Goal: Task Accomplishment & Management: Complete application form

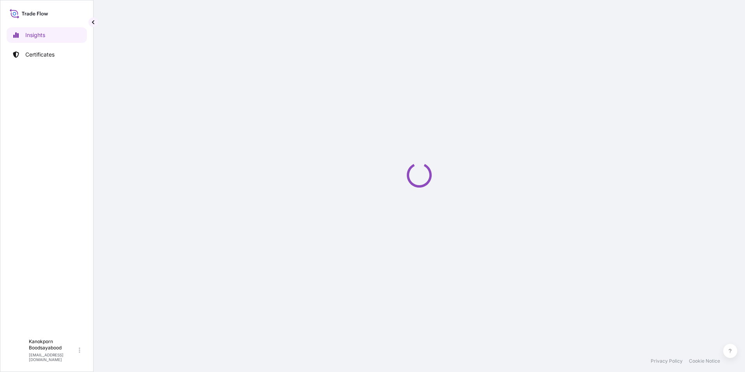
select select "2025"
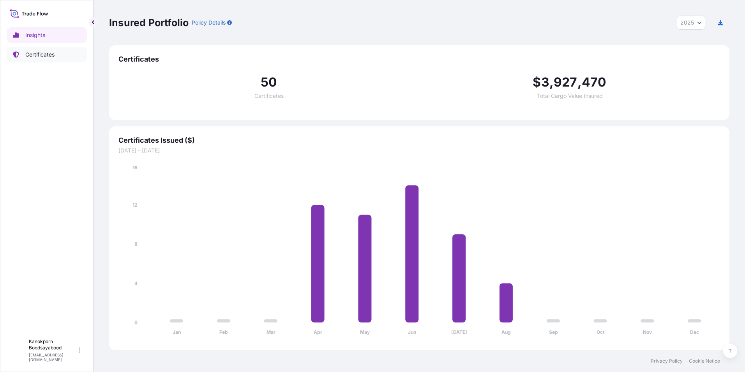
click at [46, 59] on link "Certificates" at bounding box center [47, 55] width 80 height 16
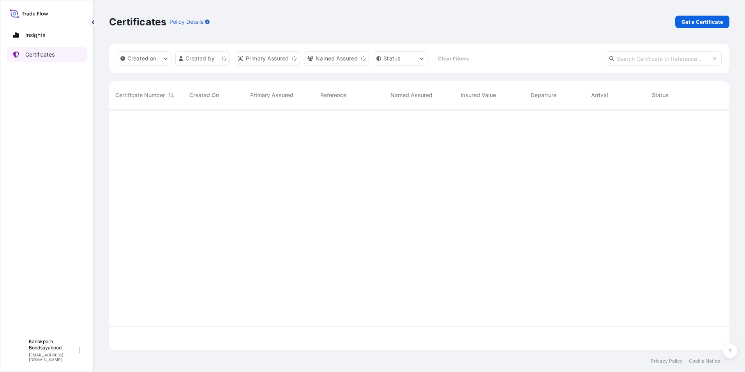
scroll to position [239, 614]
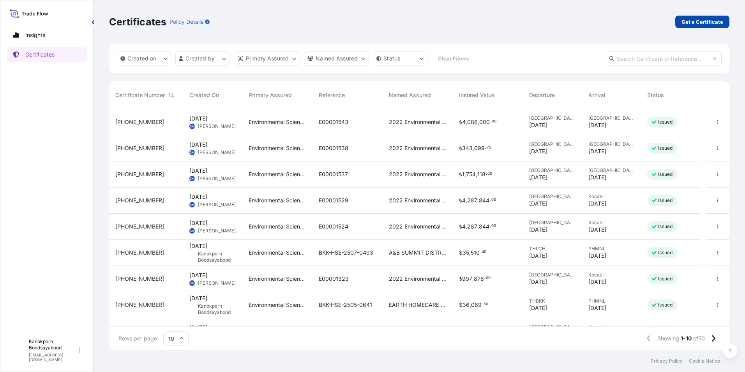
click at [694, 23] on p "Get a Certificate" at bounding box center [702, 22] width 42 height 8
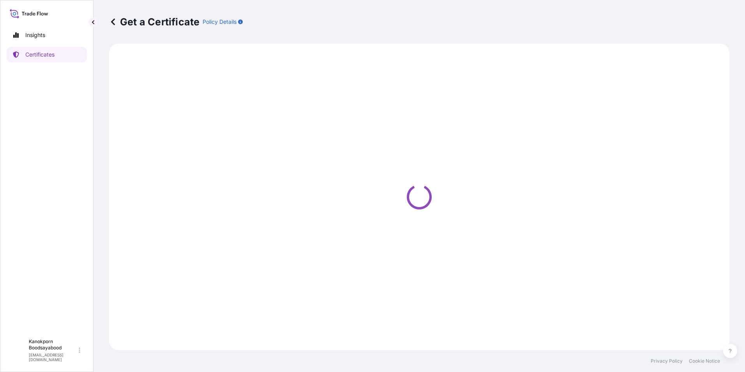
select select "Sea"
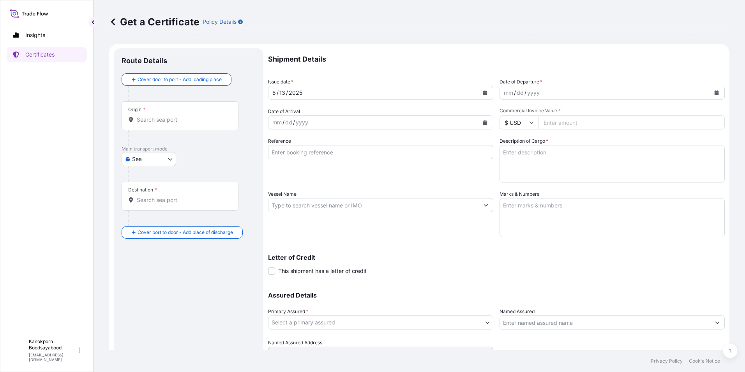
click at [189, 122] on input "Origin *" at bounding box center [183, 120] width 92 height 8
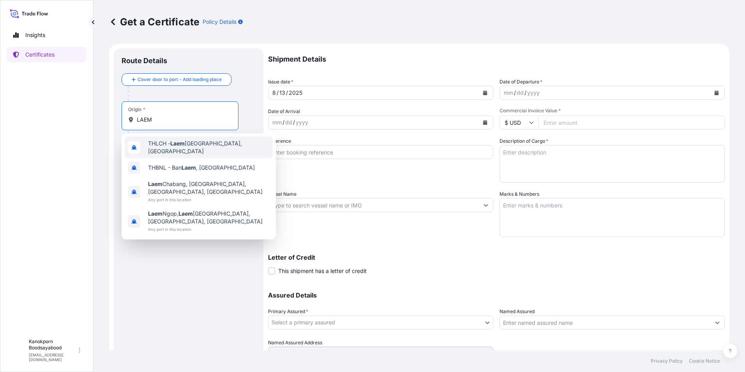
click at [201, 148] on span "THLCH - Laem Chabang, Thailand" at bounding box center [209, 147] width 122 height 16
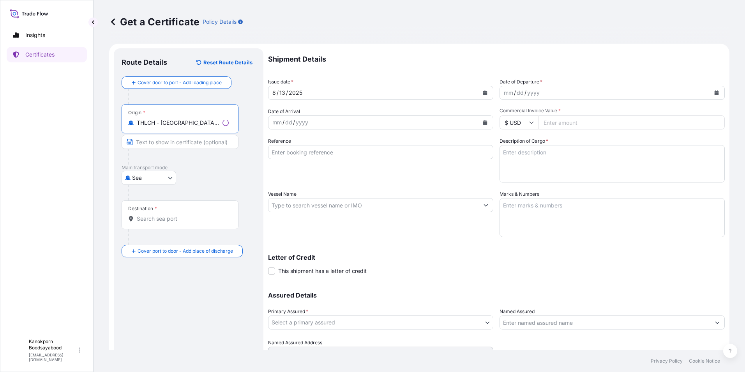
type input "THLCH - Laem Chabang, Thailand"
click at [151, 226] on div "Destination *" at bounding box center [180, 214] width 117 height 29
click at [151, 222] on input "Destination *" at bounding box center [183, 219] width 92 height 8
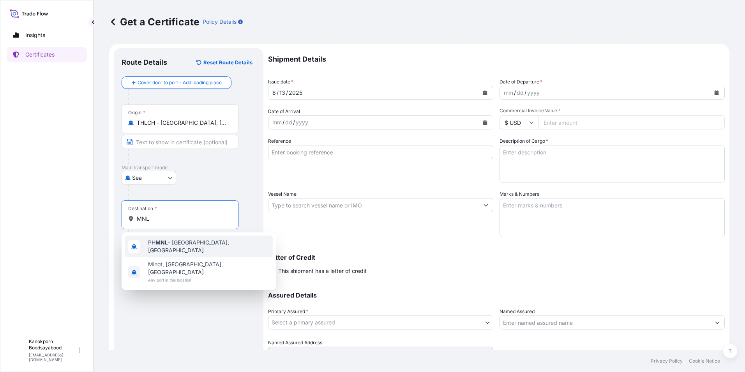
click at [185, 241] on span "PH MNL - Manila, Philippines" at bounding box center [209, 246] width 122 height 16
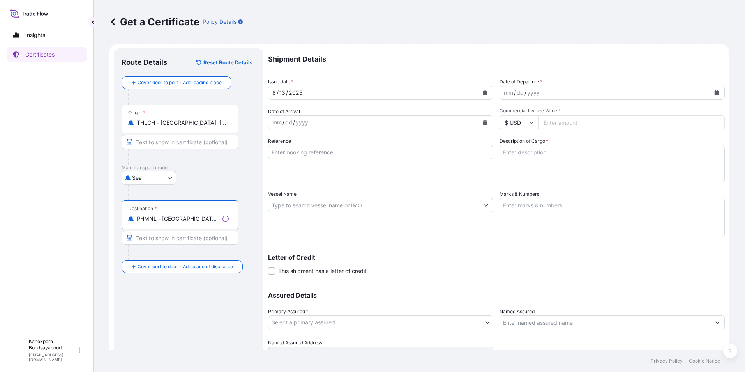
type input "PHMNL - Manila, Philippines"
click at [310, 122] on div "mm / dd / yyyy" at bounding box center [373, 122] width 210 height 14
click at [483, 123] on icon "Calendar" at bounding box center [485, 122] width 4 height 5
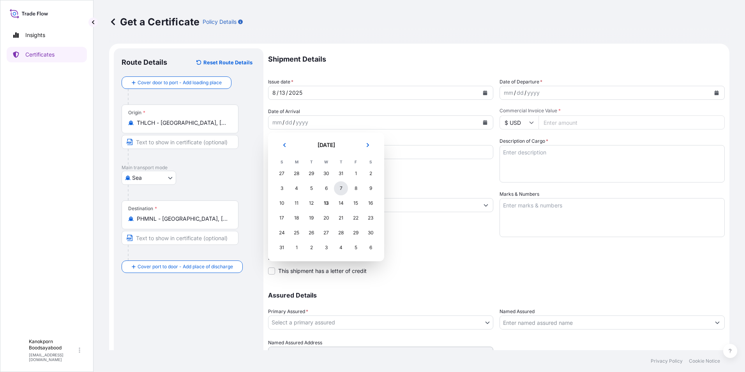
click at [342, 189] on div "7" at bounding box center [341, 188] width 14 height 14
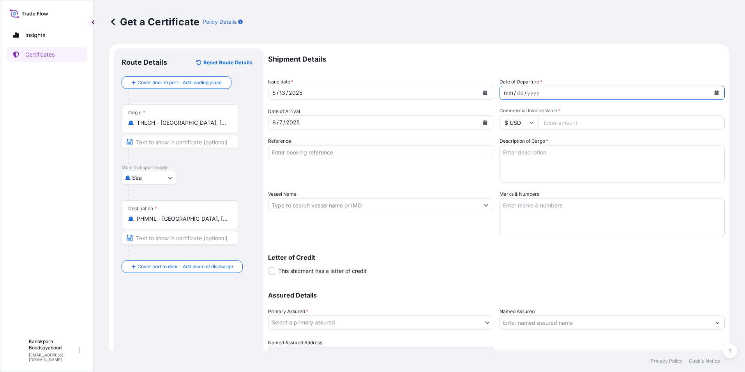
click at [621, 94] on div "mm / dd / yyyy" at bounding box center [605, 93] width 210 height 14
click at [710, 93] on button "Calendar" at bounding box center [716, 92] width 12 height 12
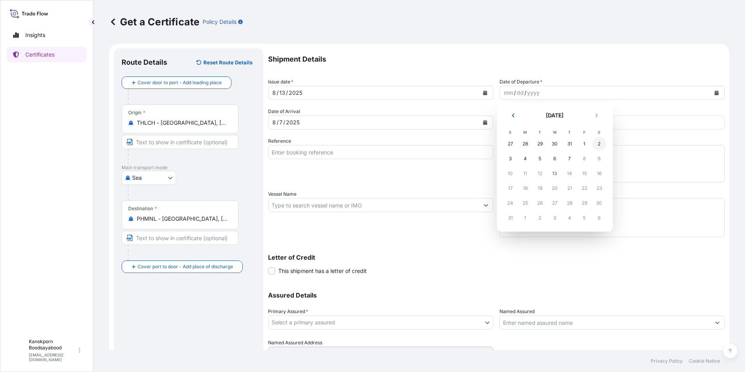
click at [598, 145] on div "2" at bounding box center [599, 144] width 14 height 14
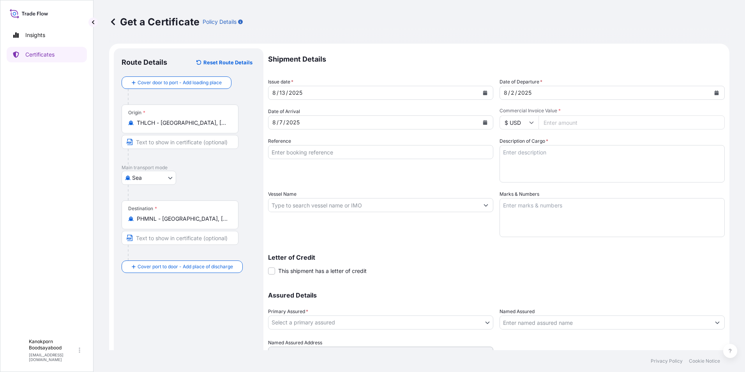
click at [550, 123] on input "Commercial Invoice Value *" at bounding box center [631, 122] width 186 height 14
type input "92289.60"
click at [301, 151] on input "Reference" at bounding box center [380, 152] width 225 height 14
type input "BKK-HSE-2507-0493"
type input "CALLAO BRIDGE 0275N"
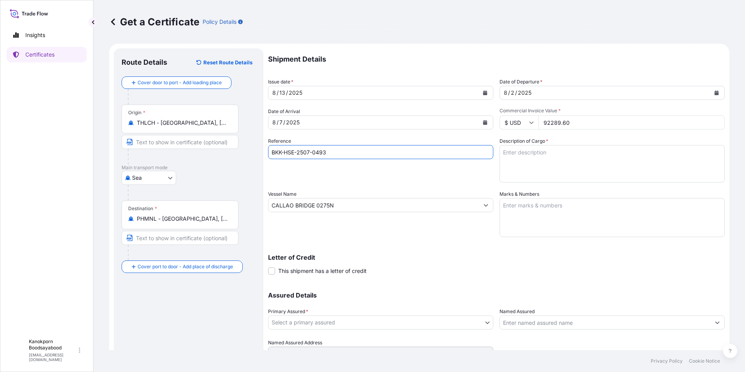
type input "A&B SUMMIT DISTRIBUTION, INC."
click at [310, 152] on input "BKK-HSE-2507-0493" at bounding box center [380, 152] width 225 height 14
drag, startPoint x: 314, startPoint y: 151, endPoint x: 375, endPoint y: 148, distance: 60.9
click at [370, 152] on input "BKK-HSE-2507-0493" at bounding box center [380, 152] width 225 height 14
type input "BKK-HSE-2507-0208"
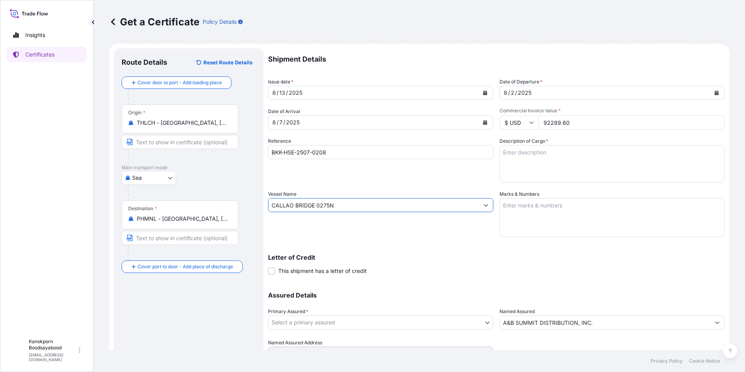
click at [342, 210] on input "CALLAO BRIDGE 0275N" at bounding box center [373, 205] width 210 height 14
drag, startPoint x: 344, startPoint y: 205, endPoint x: 255, endPoint y: 205, distance: 89.2
click at [255, 205] on form "Route Details Reset Route Details Cover door to port - Add loading place Place …" at bounding box center [419, 215] width 620 height 343
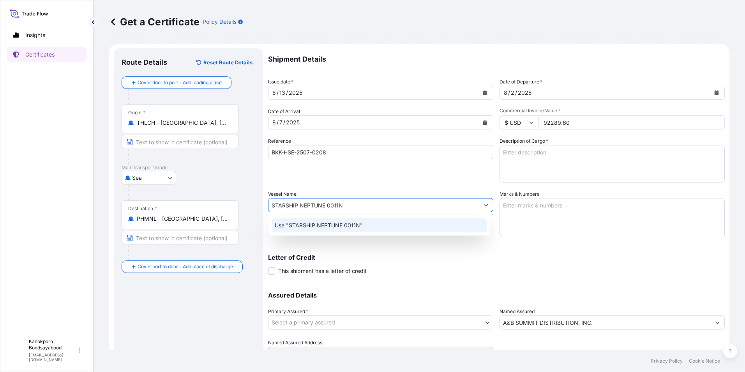
click at [366, 226] on div "Use "STARSHIP NEPTUNE 0011N"" at bounding box center [379, 225] width 215 height 14
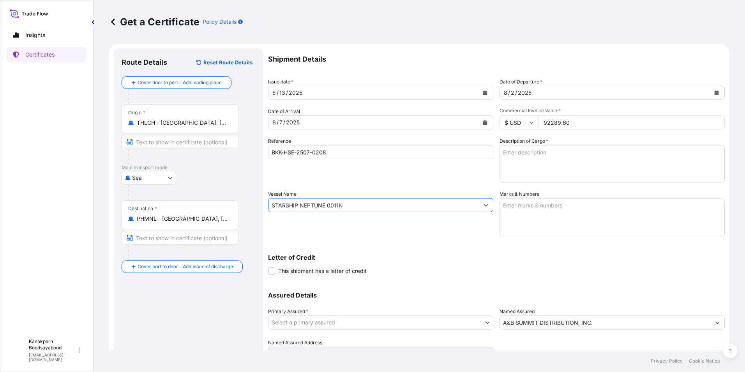
type input "STARSHIP NEPTUNE 0011N"
drag, startPoint x: 415, startPoint y: 261, endPoint x: 429, endPoint y: 259, distance: 14.2
click at [415, 261] on div "Letter of Credit This shipment has a letter of credit Letter of credit * Letter…" at bounding box center [496, 264] width 457 height 21
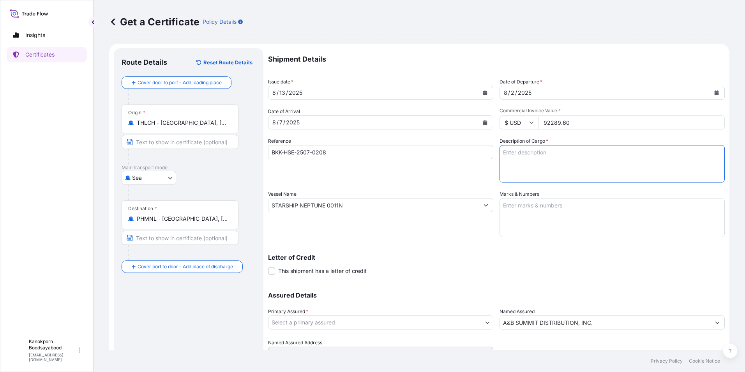
click at [522, 155] on textarea "Description of Cargo *" at bounding box center [611, 163] width 225 height 37
click at [517, 154] on textarea "Description of Cargo *" at bounding box center [611, 163] width 225 height 37
paste textarea "RACUMIN RMB RB0,0375 120X100GR BOX PH"
type textarea "RACUMIN RMB RB0,0375 120X100GR BOX PH"
click at [506, 204] on textarea "Marks & Numbers" at bounding box center [611, 217] width 225 height 39
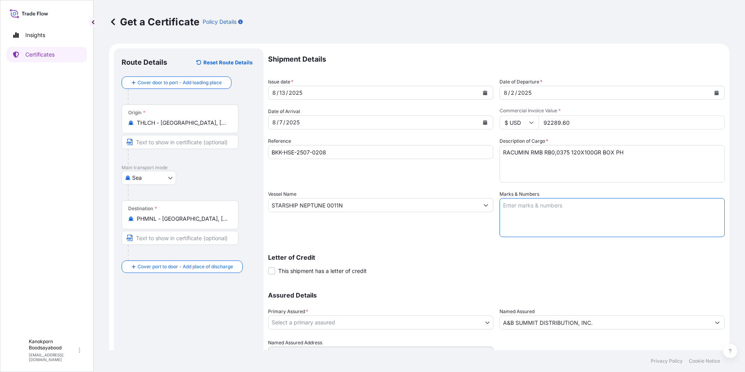
paste textarea "SHIPPING MARK EARTH HOMECARE PRODUCTS (PHILIPPINES), INC. P/O: US02-008114 S/O:…"
click at [507, 210] on textarea "SHIPPING MARK EARTH HOMECARE PRODUCTS (PHILIPPINES), INC. P/O: US02-008114 S/O:…" at bounding box center [611, 217] width 225 height 39
click at [561, 228] on textarea "SHIPPING MARK EARTH HOMECARE PRODUCTS (PHILIPPINES), INC. P/O: US02-008114 S/O:…" at bounding box center [611, 217] width 225 height 39
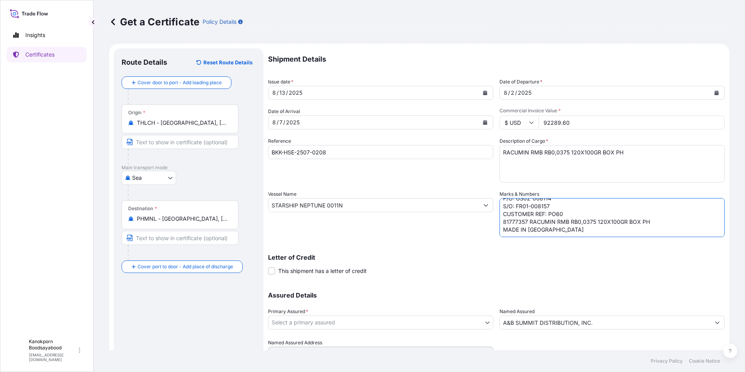
paste textarea "SHIPPING MARK EARTH HOMECARE PRODUCTS (PHILIPPINES), INC. P/O: US02-008095 S/O:…"
click at [502, 213] on textarea "SHIPPING MARK EARTH HOMECARE PRODUCTS (PHILIPPINES), INC. P/O: US02-008114 S/O:…" at bounding box center [611, 217] width 225 height 39
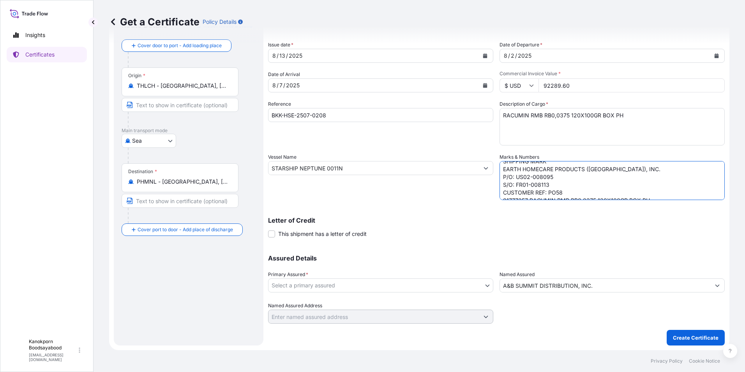
scroll to position [101, 0]
click at [580, 197] on textarea "SHIPPING MARK EARTH HOMECARE PRODUCTS (PHILIPPINES), INC. P/O: US02-008114 S/O:…" at bounding box center [611, 180] width 225 height 39
type textarea "SHIPPING MARK EARTH HOMECARE PRODUCTS (PHILIPPINES), INC. P/O: US02-008114 S/O:…"
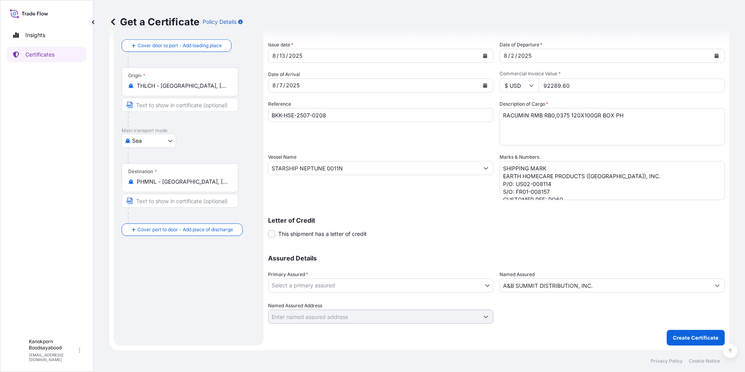
click at [437, 236] on div "Letter of Credit This shipment has a letter of credit Letter of credit * Letter…" at bounding box center [496, 227] width 457 height 21
click at [715, 286] on icon "Show suggestions" at bounding box center [717, 285] width 5 height 5
click at [607, 286] on input "A&B SUMMIT DISTRIBUTION, INC." at bounding box center [605, 285] width 210 height 14
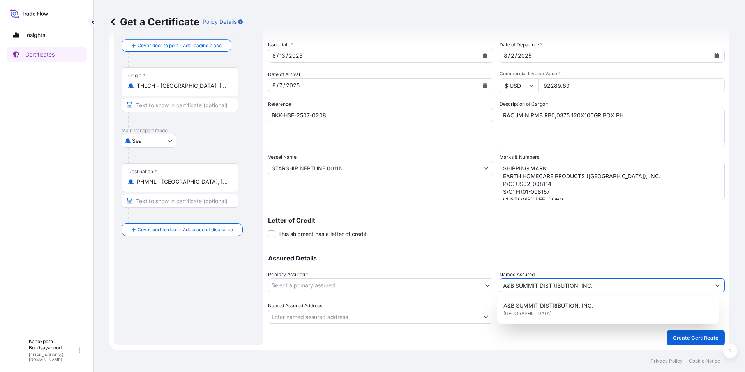
drag, startPoint x: 534, startPoint y: 285, endPoint x: 457, endPoint y: 283, distance: 76.8
click at [457, 283] on div "Assured Details Primary Assured * Select a primary assured Environmental Scienc…" at bounding box center [496, 284] width 457 height 78
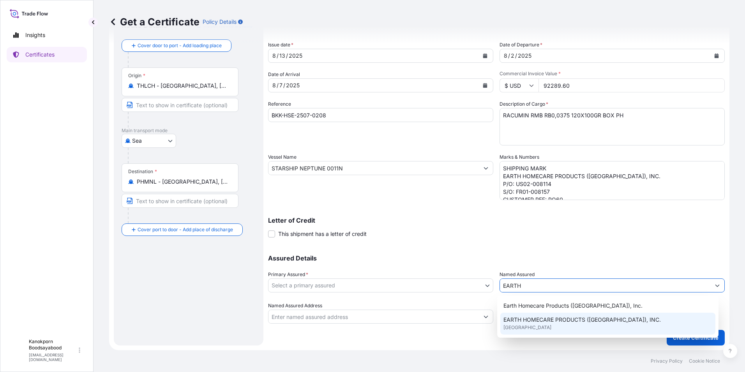
click at [566, 328] on div "EARTH HOMECARE PRODUCTS (PHILIPPINES), INC. United Kingdom" at bounding box center [607, 323] width 215 height 22
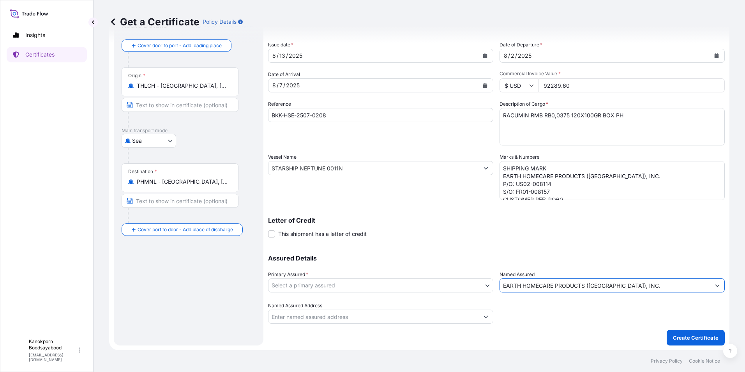
type input "EARTH HOMECARE PRODUCTS (PHILIPPINES), INC."
click at [556, 329] on div "Shipment Details Issue date * 8 / 13 / 2025 Date of Departure * 8 / 2 / 2025 Da…" at bounding box center [496, 178] width 457 height 334
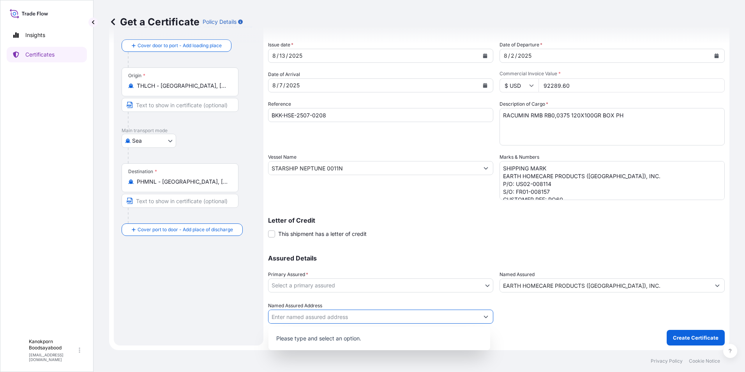
click at [483, 315] on icon "Show suggestions" at bounding box center [485, 316] width 5 height 5
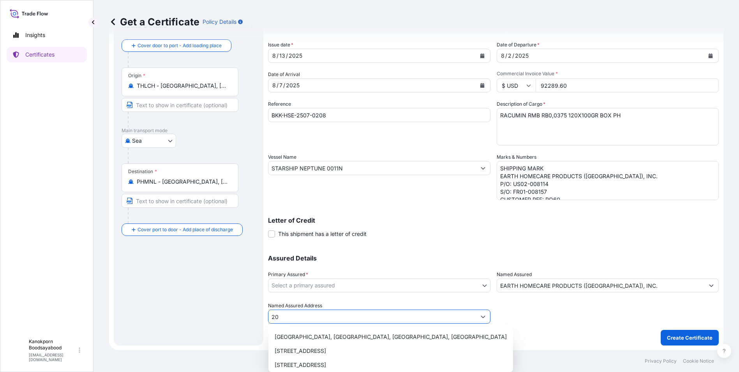
type input "2"
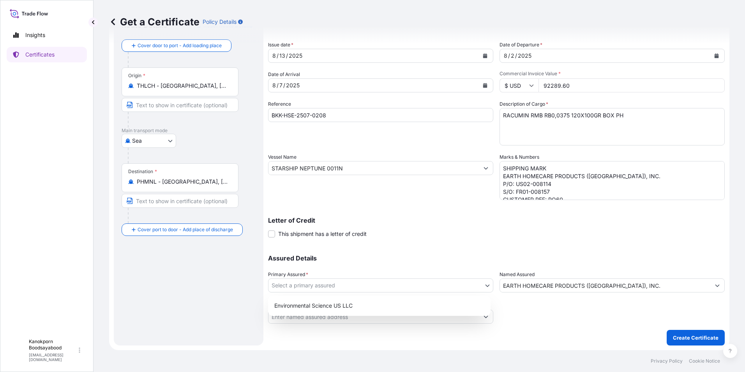
click at [321, 286] on body "Insights Certificates K Kanokporn Boodsayabood kanokporn.boodsayabood@envu.com …" at bounding box center [372, 186] width 745 height 372
click at [378, 306] on div "Environmental Science US LLC" at bounding box center [379, 305] width 216 height 14
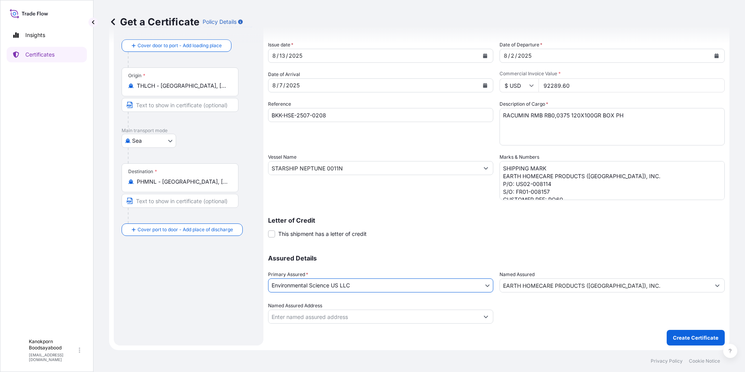
click at [439, 316] on input "Named Assured Address" at bounding box center [373, 316] width 210 height 14
paste input "2022 ENVIRONMENTAL SCIENCE FR SAS"
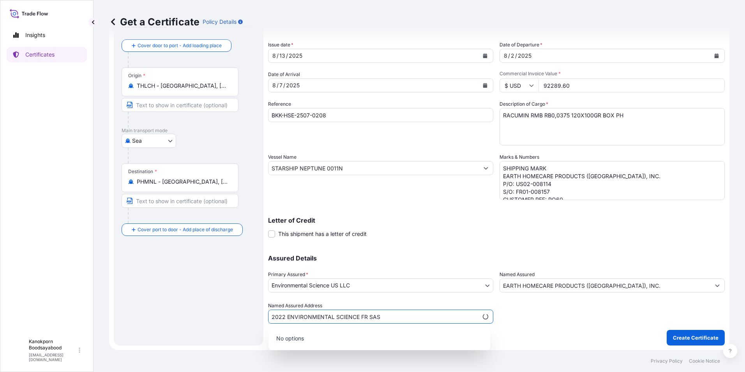
type input "2022 ENVIRONMENTAL SCIENCE FR SAS"
click at [511, 323] on div "Shipment Details Issue date * 8 / 13 / 2025 Date of Departure * 8 / 2 / 2025 Da…" at bounding box center [496, 178] width 457 height 334
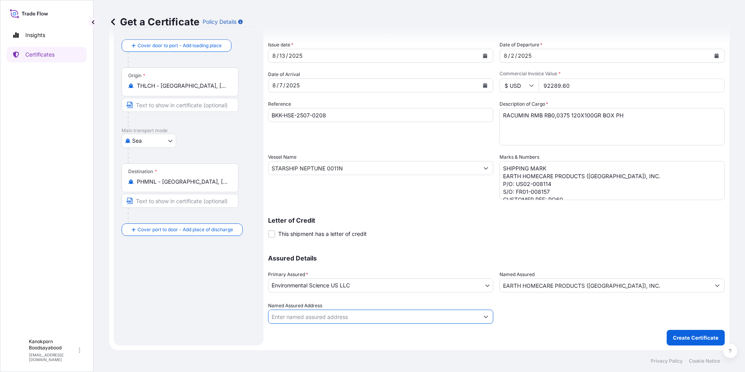
click at [450, 315] on input "Named Assured Address" at bounding box center [373, 316] width 210 height 14
paste input "2022 ENVIRONMENTAL SCIENCE FR SAS"
type input "2022 ENVIRONMENTAL SCIENCE FR SAS"
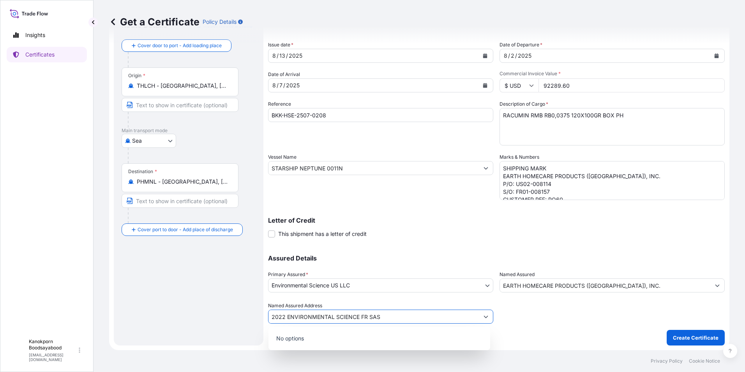
click at [400, 317] on input "2022 ENVIRONMENTAL SCIENCE FR SAS" at bounding box center [373, 316] width 210 height 14
drag, startPoint x: 397, startPoint y: 317, endPoint x: 249, endPoint y: 313, distance: 148.5
click at [249, 313] on form "Route Details Reset Route Details Cover door to port - Add loading place Place …" at bounding box center [419, 178] width 620 height 343
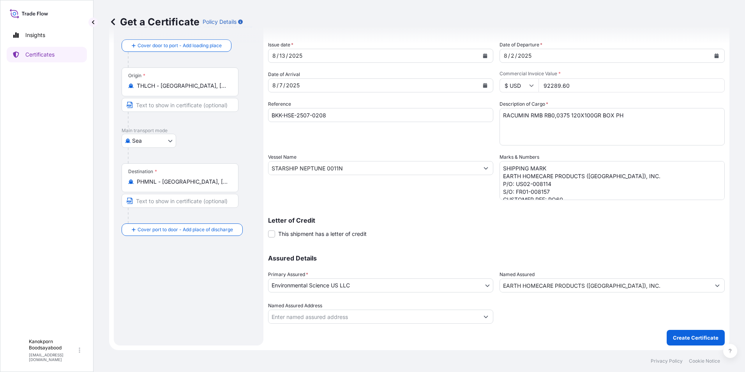
click at [483, 284] on body "0 options available. 5 options available. Insights Certificates K Kanokporn Boo…" at bounding box center [372, 186] width 745 height 372
click at [527, 323] on div "Shipment Details Issue date * 8 / 13 / 2025 Date of Departure * 8 / 2 / 2025 Da…" at bounding box center [496, 178] width 457 height 334
click at [679, 338] on p "Create Certificate" at bounding box center [696, 337] width 46 height 8
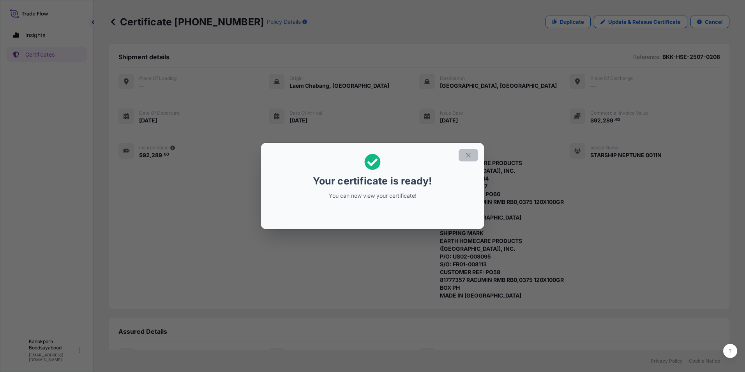
click at [464, 156] on button "button" at bounding box center [468, 155] width 19 height 12
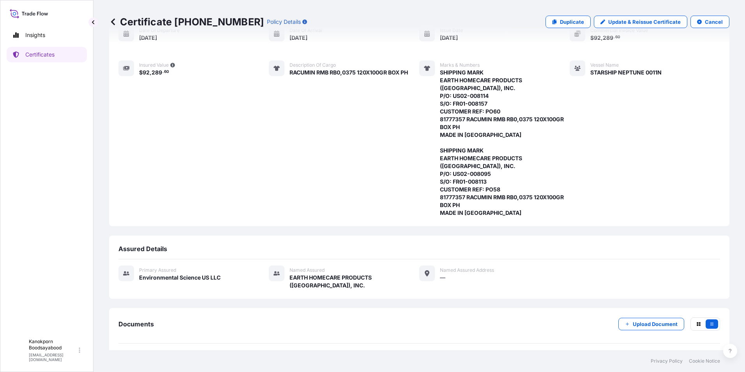
scroll to position [113, 0]
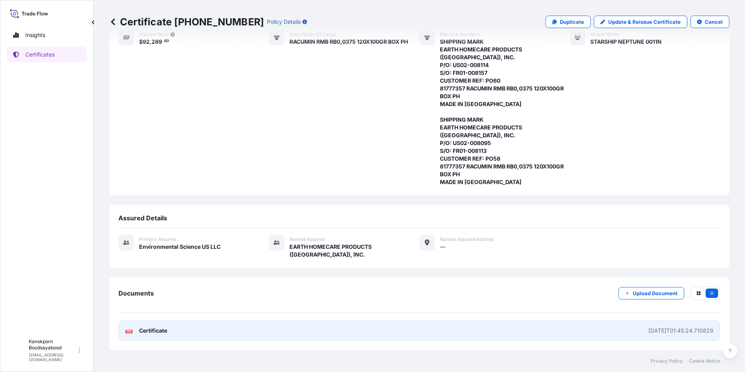
click at [548, 331] on link "PDF Certificate 2025-08-13T01:45:24.710829" at bounding box center [419, 330] width 602 height 20
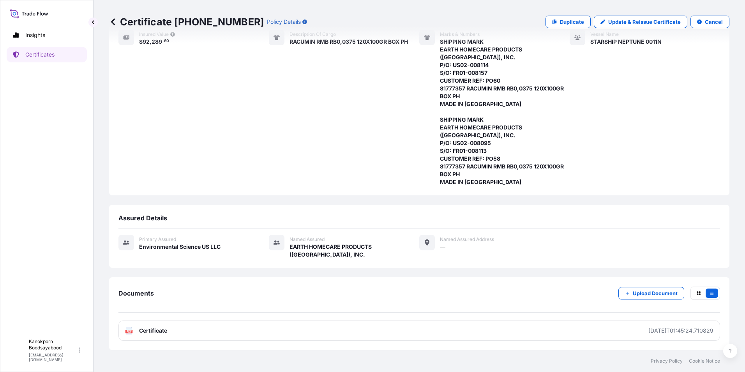
click at [288, 131] on div "Description of cargo RACUMIN RMB RB0,0375 120X100GR BOX PH" at bounding box center [338, 108] width 139 height 156
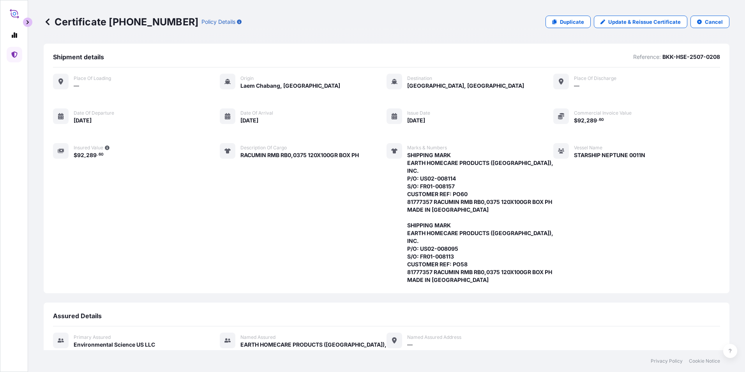
click at [25, 21] on button "button" at bounding box center [27, 22] width 9 height 9
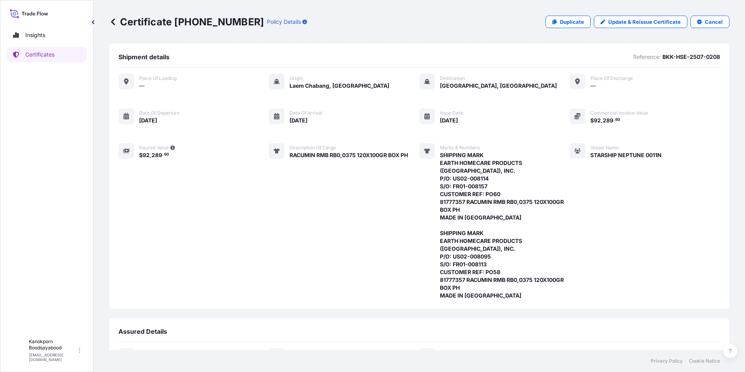
click at [111, 21] on icon at bounding box center [113, 22] width 8 height 8
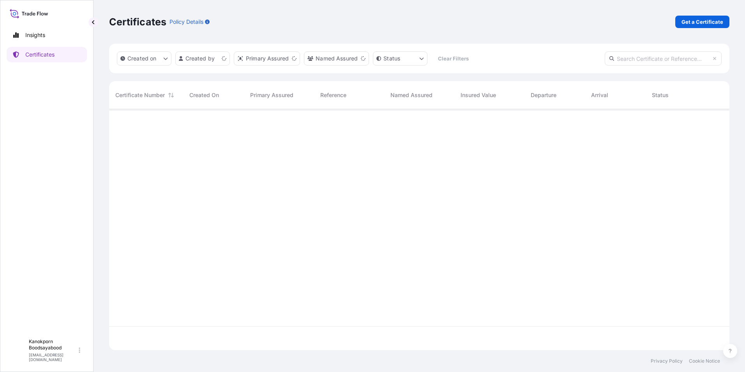
scroll to position [239, 614]
